Goal: Navigation & Orientation: Go to known website

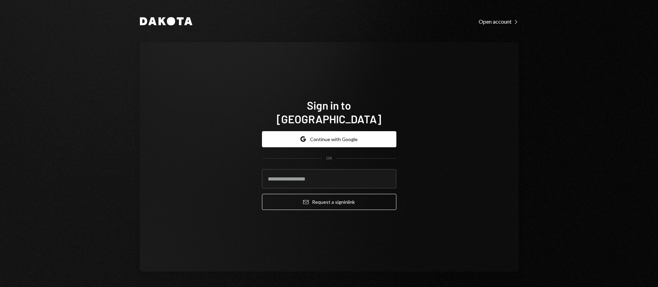
click at [0, 287] on com-1password-button at bounding box center [0, 287] width 0 height 0
type input "**********"
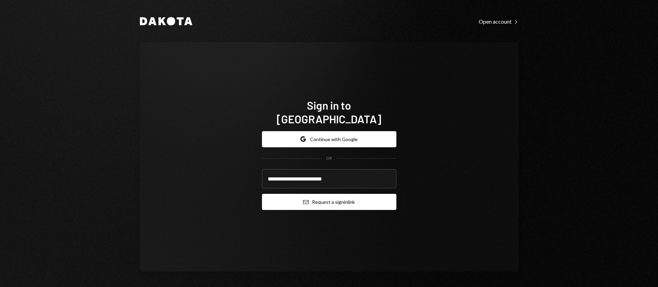
click at [317, 198] on button "Email Request a sign in link" at bounding box center [329, 202] width 134 height 16
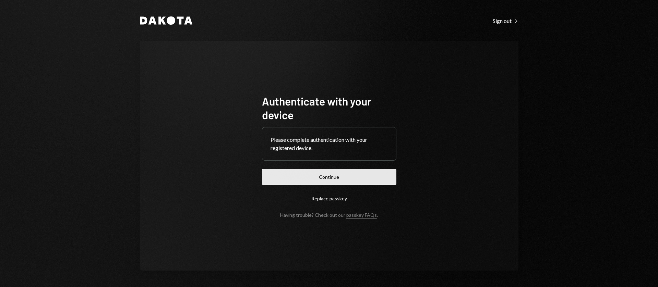
click at [348, 176] on button "Continue" at bounding box center [329, 177] width 134 height 16
